Goal: Task Accomplishment & Management: Complete application form

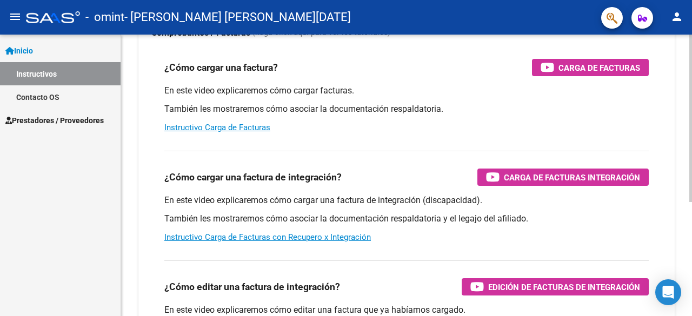
scroll to position [98, 0]
click at [692, 136] on div at bounding box center [691, 177] width 3 height 168
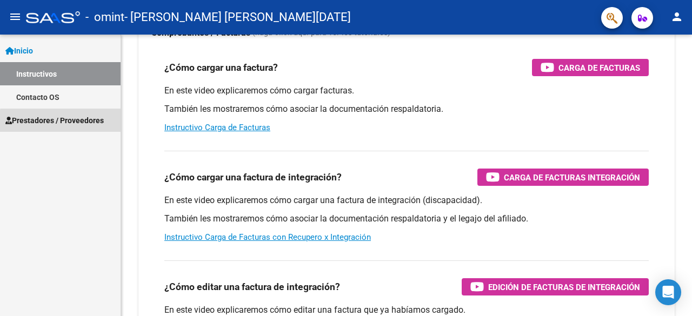
click at [69, 122] on span "Prestadores / Proveedores" at bounding box center [54, 121] width 98 height 12
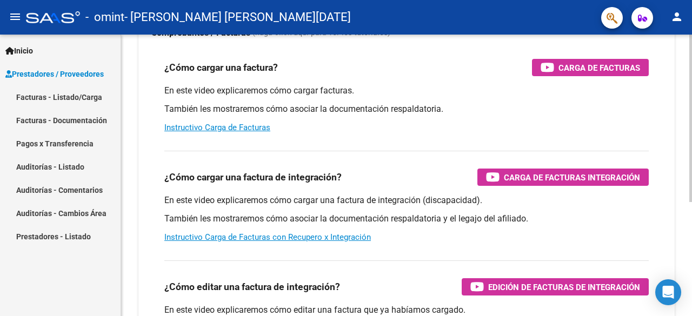
click at [432, 206] on div "En este video explicaremos cómo cargar una factura de integración (discapacidad…" at bounding box center [406, 219] width 485 height 49
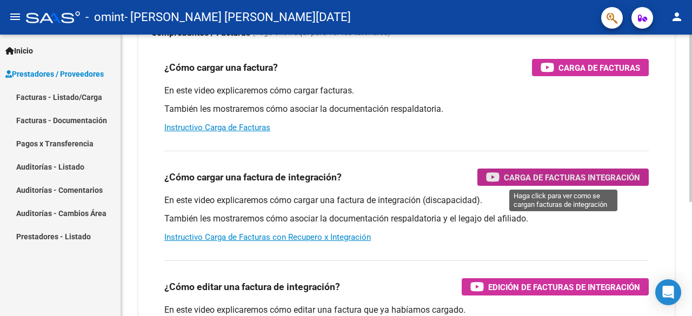
click at [555, 180] on span "Carga de Facturas Integración" at bounding box center [572, 178] width 136 height 14
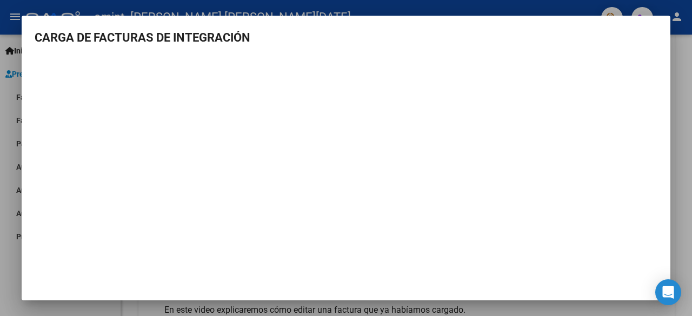
click at [504, 47] on mat-dialog-content "CARGA DE FACTURAS DE INTEGRACIÓN" at bounding box center [346, 156] width 649 height 254
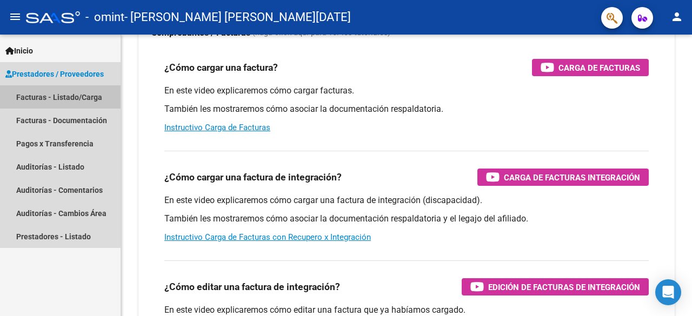
click at [85, 94] on link "Facturas - Listado/Carga" at bounding box center [60, 96] width 121 height 23
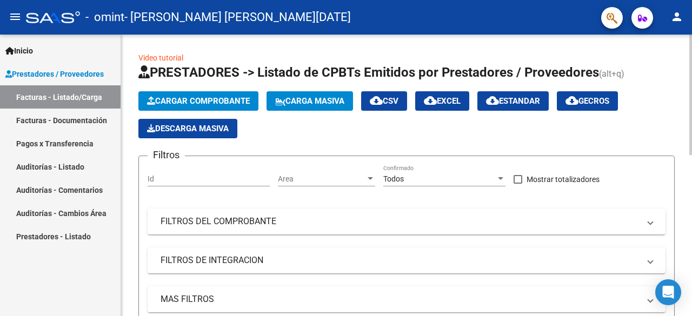
click at [692, 71] on div at bounding box center [691, 95] width 3 height 121
click at [203, 98] on span "Cargar Comprobante" at bounding box center [198, 101] width 103 height 10
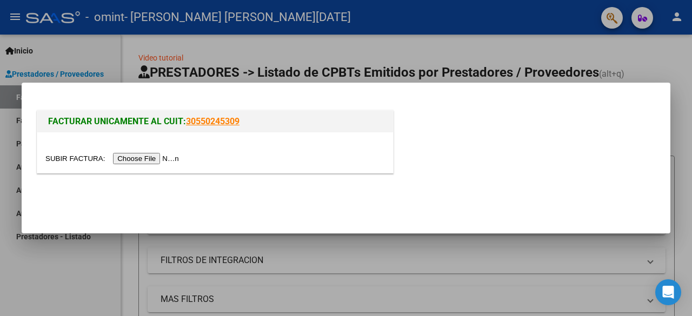
click at [138, 158] on input "file" at bounding box center [113, 158] width 137 height 11
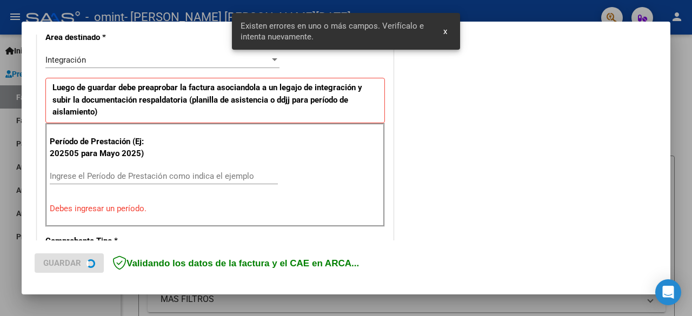
scroll to position [264, 0]
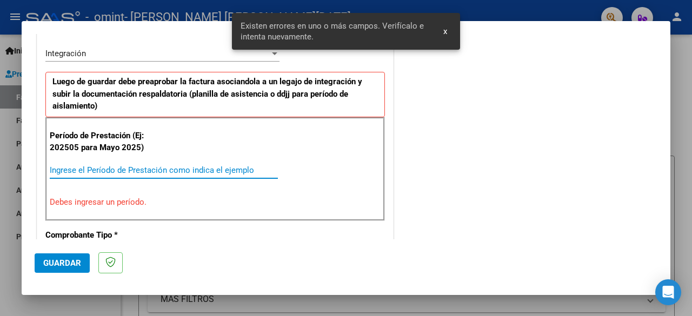
click at [166, 170] on input "Ingrese el Período de Prestación como indica el ejemplo" at bounding box center [164, 171] width 228 height 10
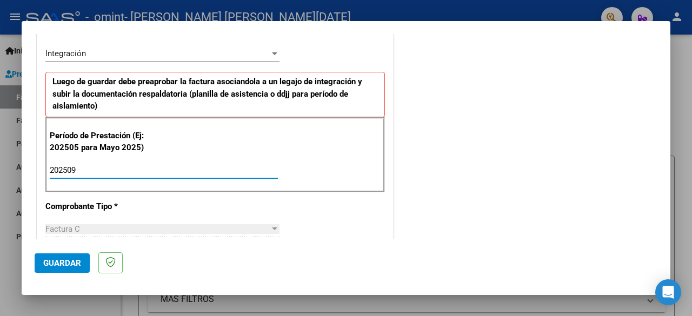
type input "202509"
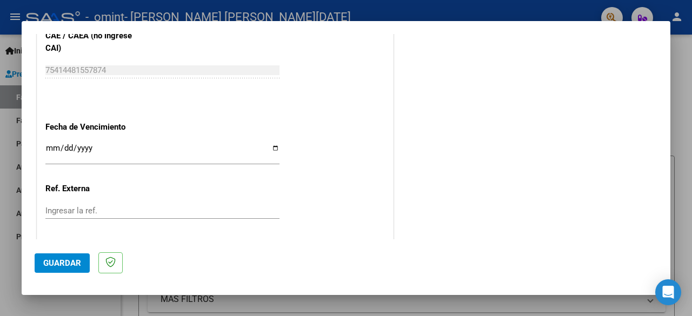
scroll to position [712, 0]
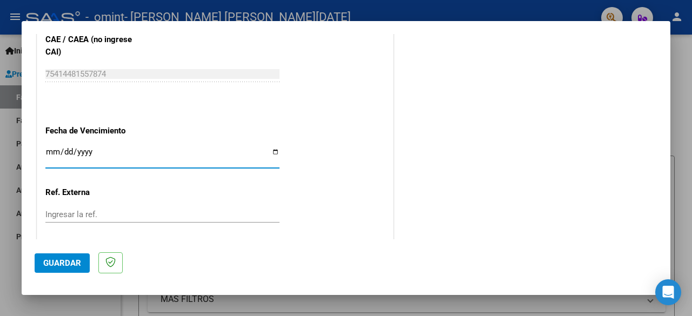
click at [270, 151] on input "Ingresar la fecha" at bounding box center [162, 156] width 234 height 17
type input "[DATE]"
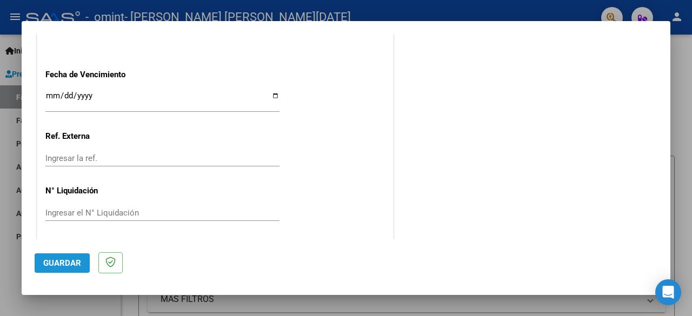
click at [66, 259] on span "Guardar" at bounding box center [62, 264] width 38 height 10
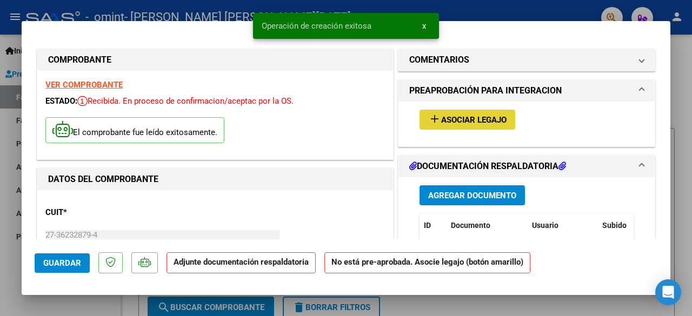
click at [494, 123] on span "Asociar Legajo" at bounding box center [473, 120] width 65 height 10
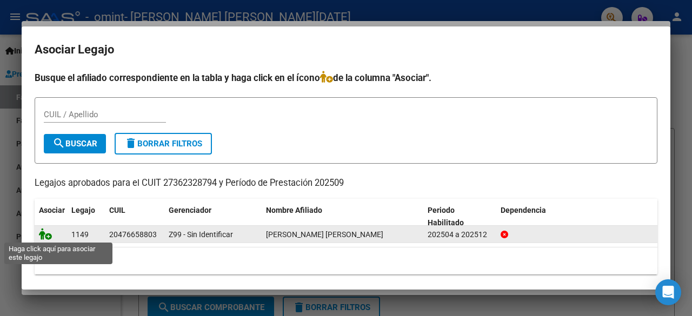
click at [48, 229] on icon at bounding box center [45, 234] width 13 height 12
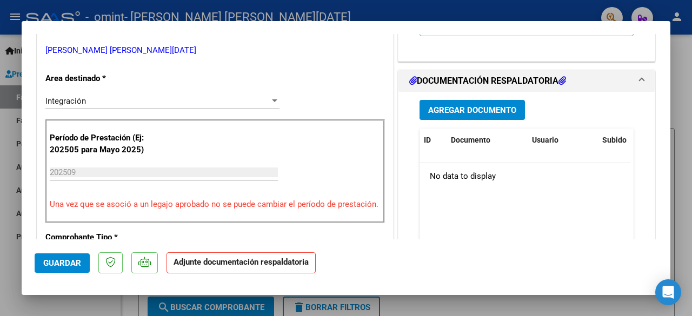
scroll to position [245, 0]
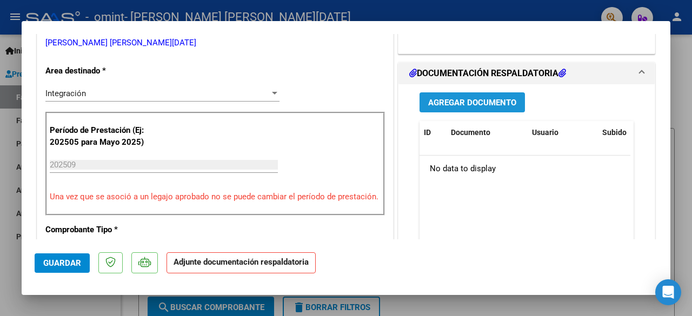
click at [478, 104] on span "Agregar Documento" at bounding box center [472, 103] width 88 height 10
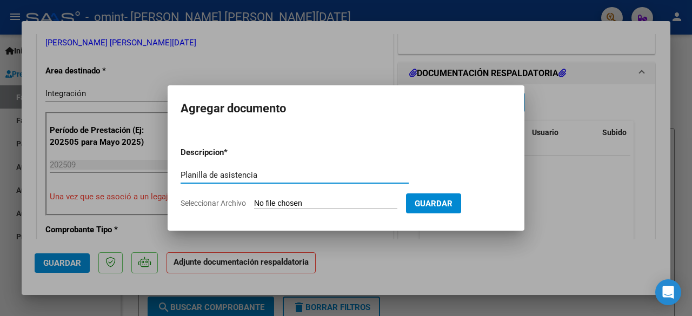
type input "Planilla de asistencia"
click at [451, 204] on span "Guardar" at bounding box center [434, 204] width 38 height 10
click at [354, 196] on form "Descripcion * Planilla de asistencia Escriba aquí una descripcion Seleccionar A…" at bounding box center [346, 177] width 331 height 79
click at [314, 204] on input "Seleccionar Archivo" at bounding box center [325, 204] width 143 height 10
type input "C:\fakepath\planilla [PERSON_NAME].pdf"
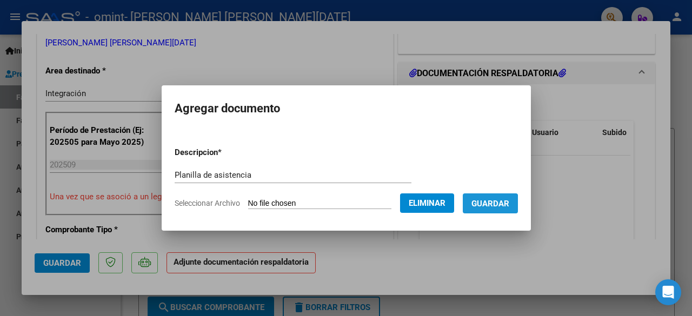
click at [495, 205] on span "Guardar" at bounding box center [491, 204] width 38 height 10
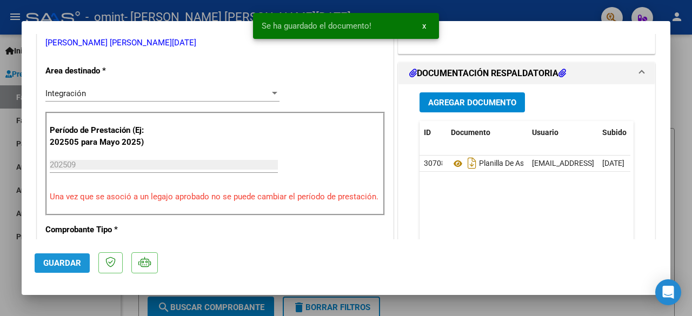
click at [55, 268] on button "Guardar" at bounding box center [62, 263] width 55 height 19
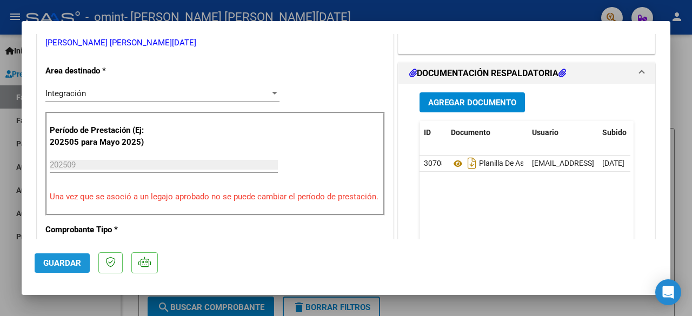
click at [55, 268] on button "Guardar" at bounding box center [62, 263] width 55 height 19
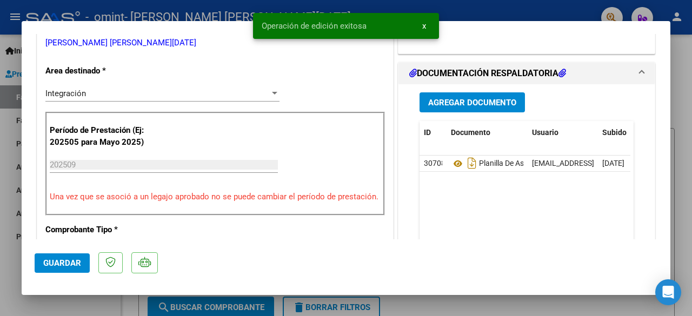
click at [574, 211] on datatable-body "30708 Planilla De Asistencia [EMAIL_ADDRESS][DOMAIN_NAME] - [PERSON_NAME] [DATE]" at bounding box center [525, 206] width 211 height 101
type input "$ 0,00"
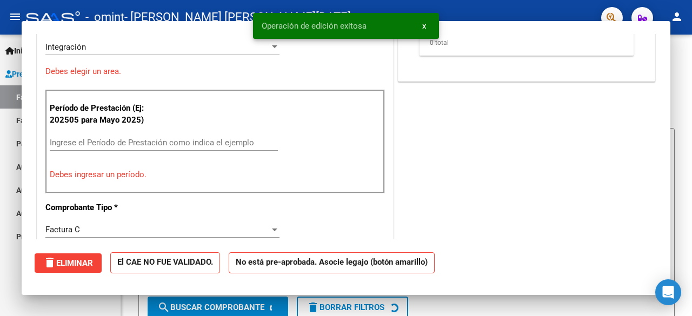
scroll to position [199, 0]
